Goal: Transaction & Acquisition: Purchase product/service

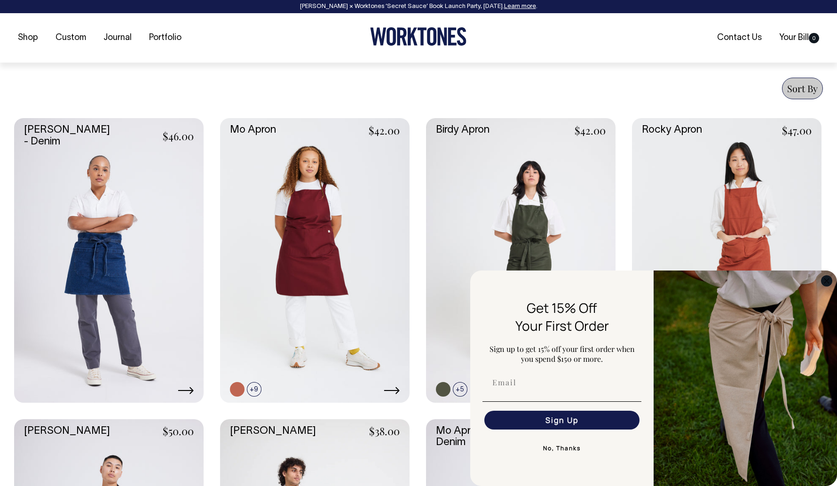
click at [828, 279] on icon "Close dialog" at bounding box center [826, 280] width 5 height 5
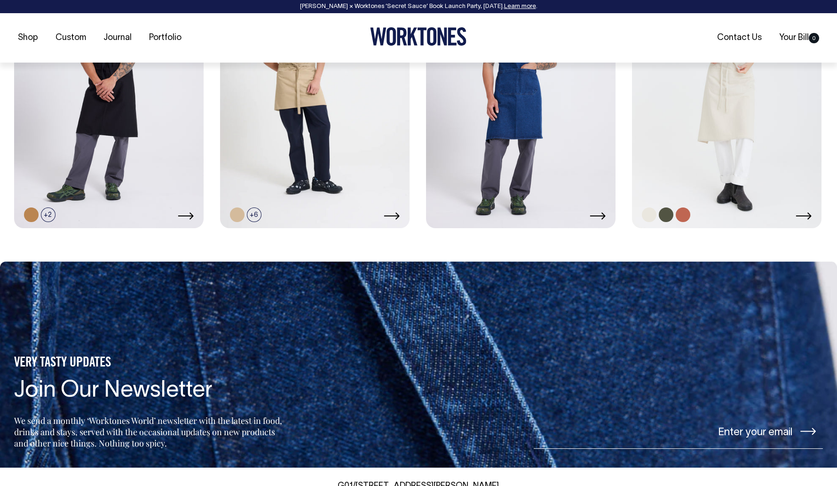
scroll to position [825, 0]
click at [708, 174] on link at bounding box center [726, 86] width 189 height 284
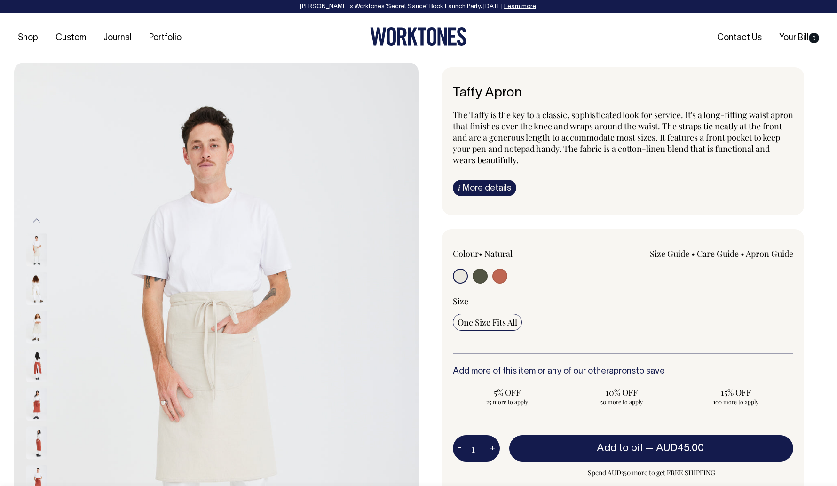
click at [37, 283] on img at bounding box center [36, 288] width 21 height 33
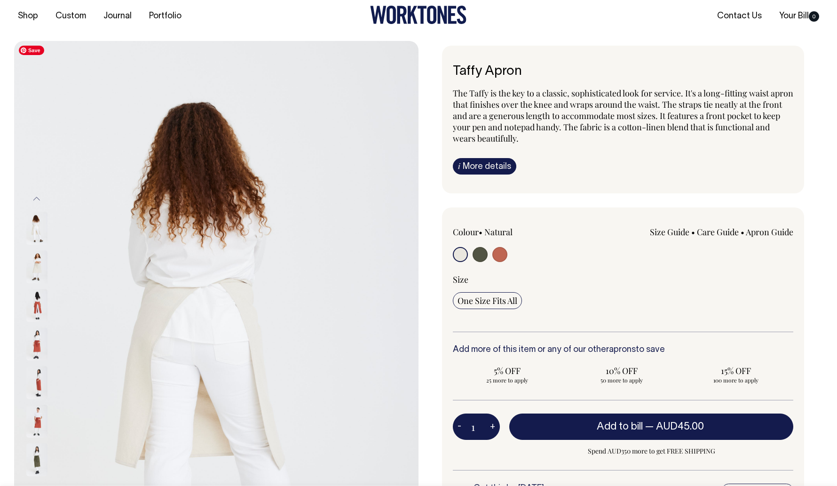
scroll to position [22, 0]
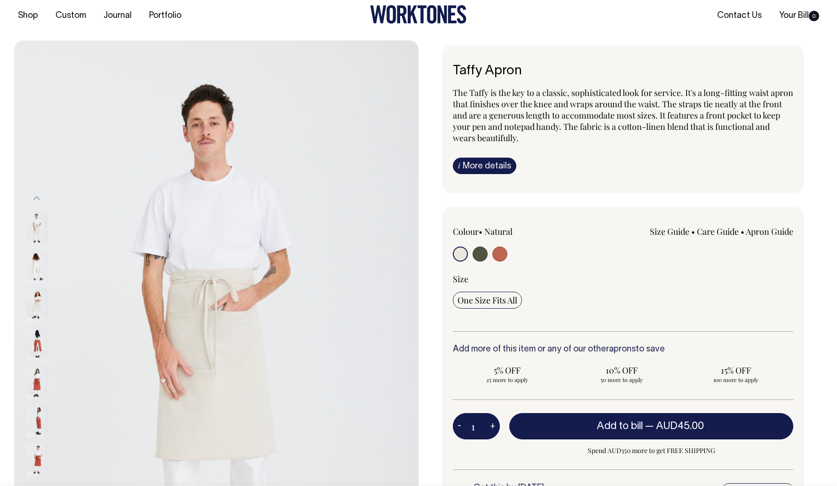
click at [458, 252] on input "radio" at bounding box center [460, 253] width 15 height 15
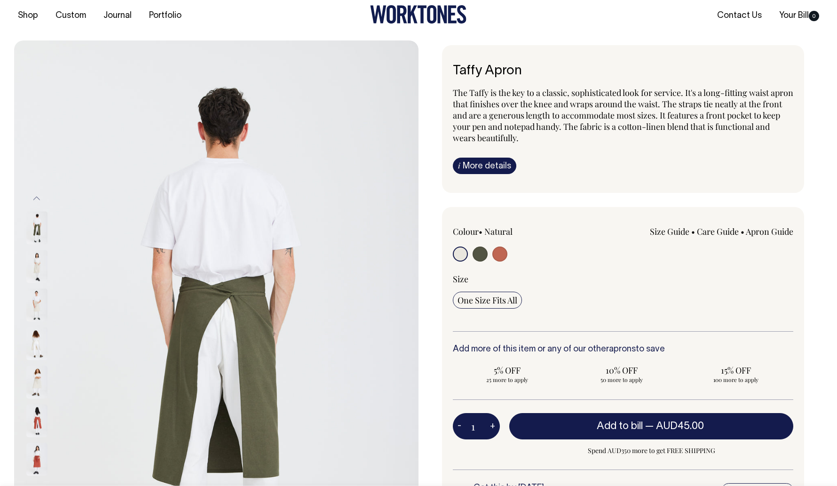
click at [459, 255] on input "radio" at bounding box center [460, 253] width 15 height 15
click at [40, 265] on img at bounding box center [36, 266] width 21 height 33
